Goal: Information Seeking & Learning: Learn about a topic

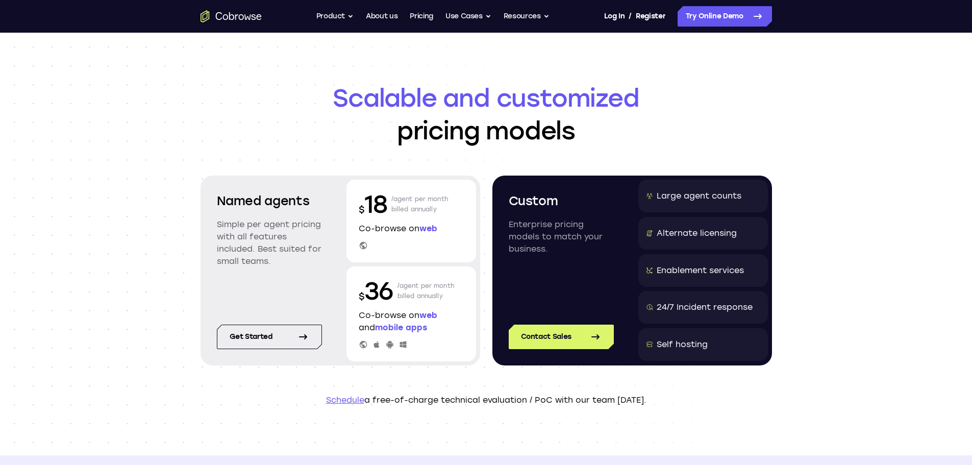
click at [241, 20] on icon "Go to the home page" at bounding box center [240, 17] width 5 height 6
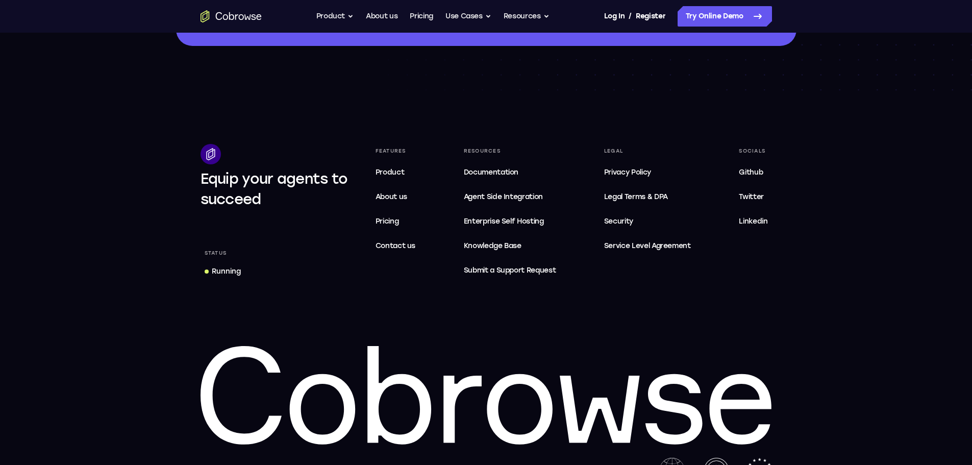
scroll to position [3063, 0]
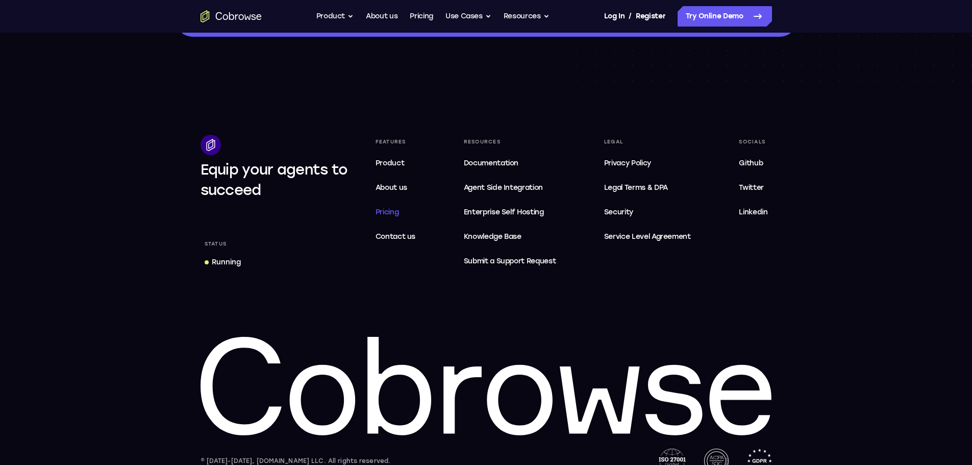
click at [397, 216] on span "Pricing" at bounding box center [387, 212] width 23 height 9
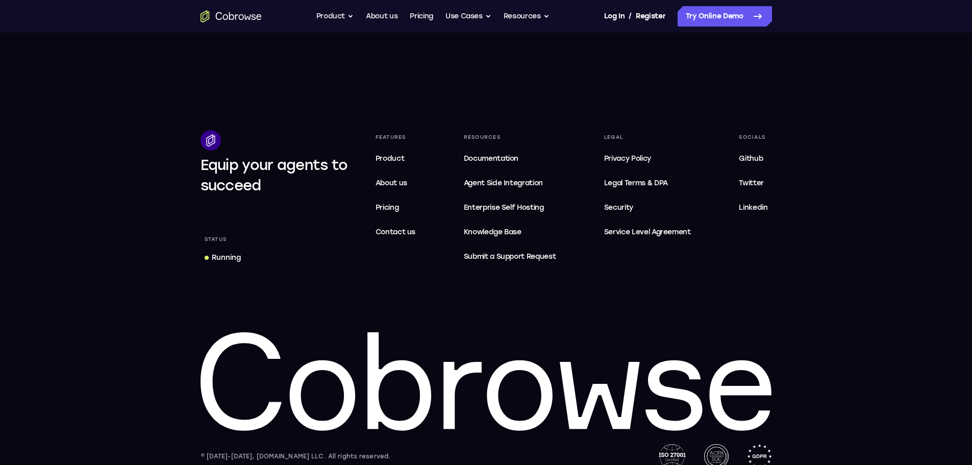
scroll to position [1744, 0]
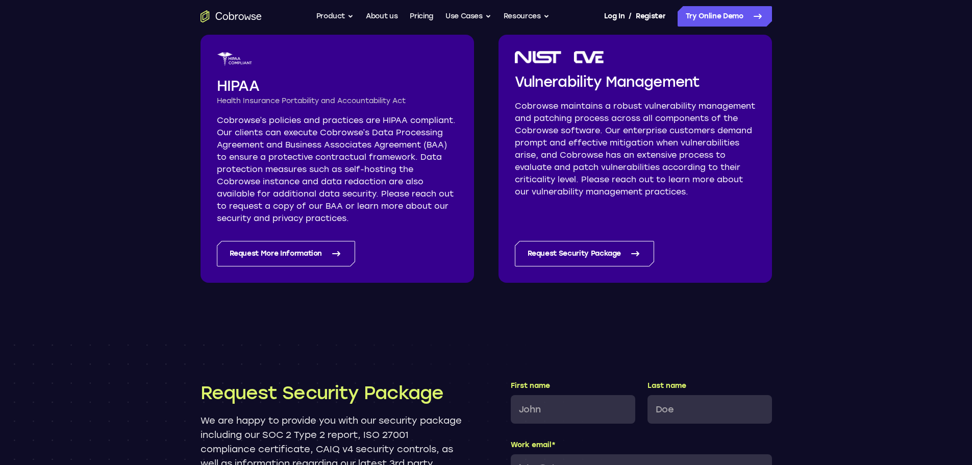
scroll to position [664, 0]
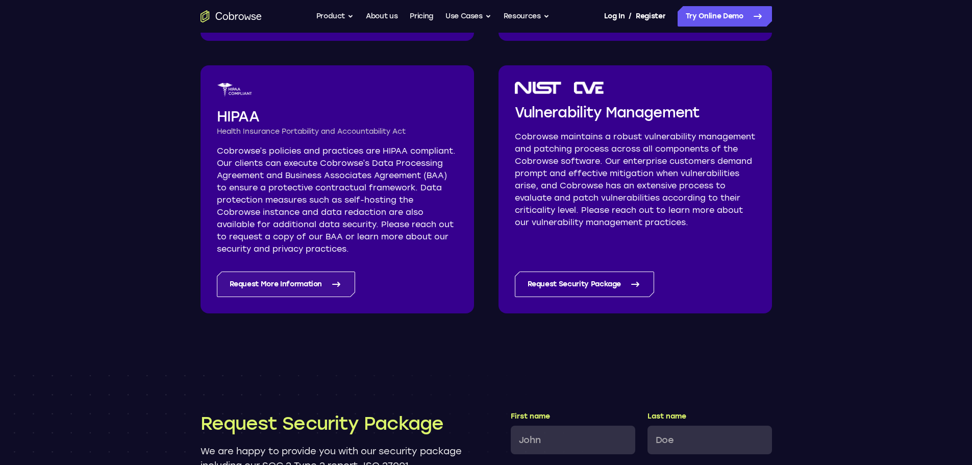
click at [299, 284] on link "Request More Information" at bounding box center [286, 285] width 139 height 26
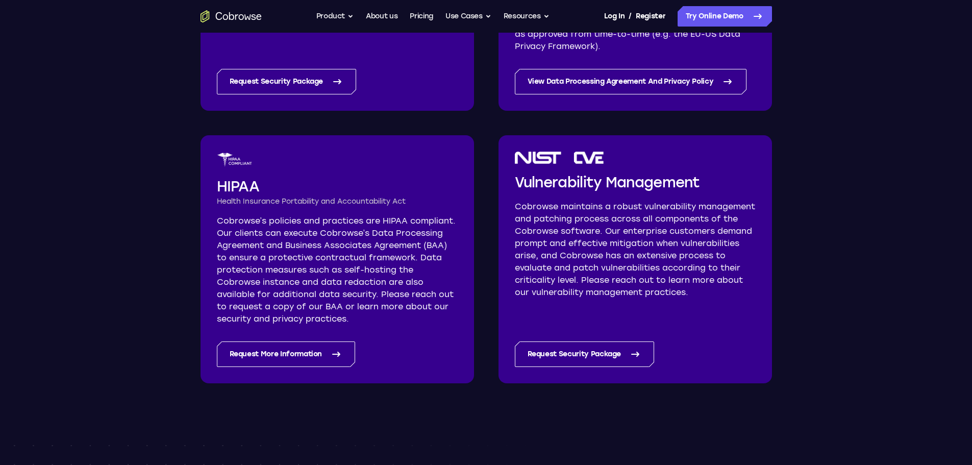
scroll to position [618, 0]
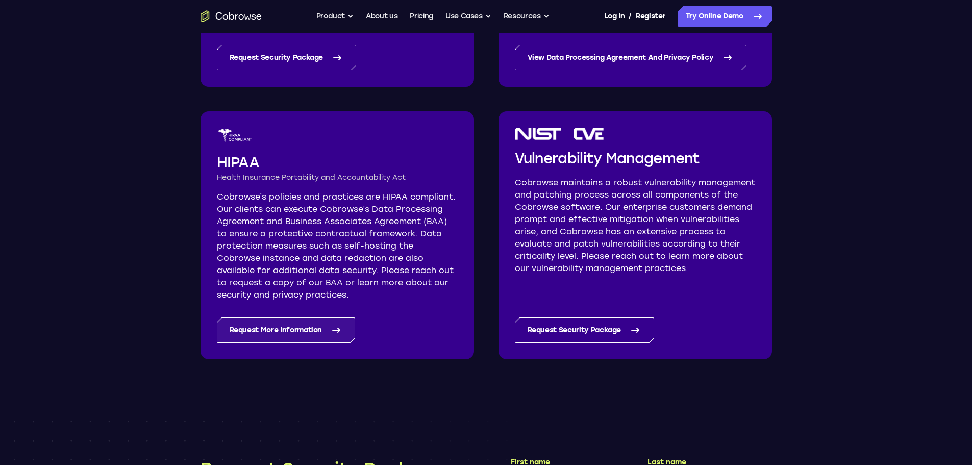
click at [302, 325] on link "Request More Information" at bounding box center [286, 330] width 139 height 26
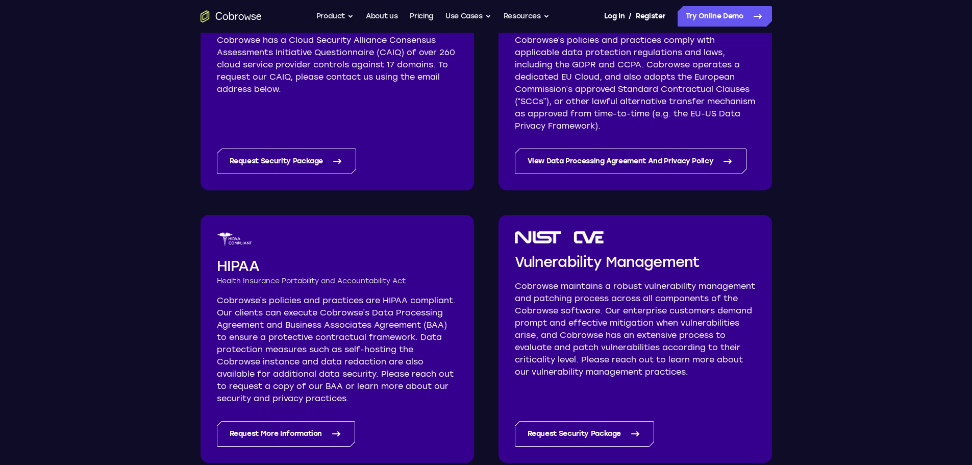
scroll to position [463, 0]
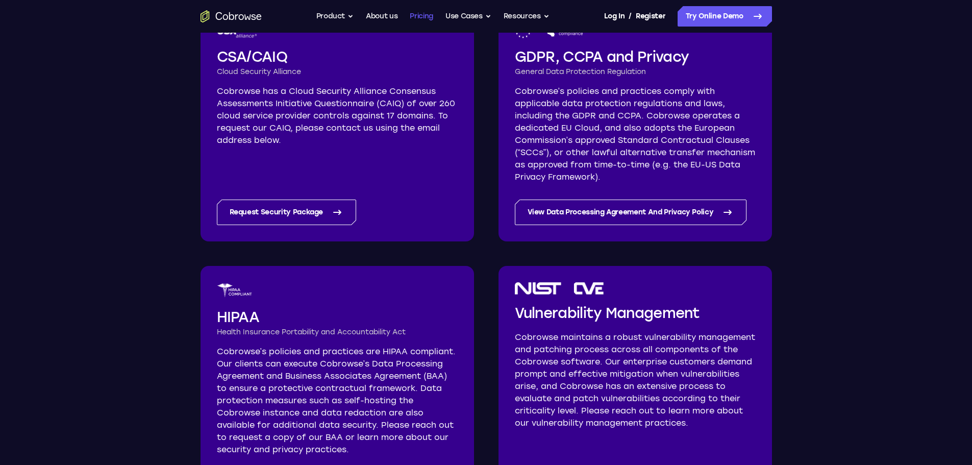
click at [426, 16] on link "Pricing" at bounding box center [421, 16] width 23 height 20
